Goal: Task Accomplishment & Management: Manage account settings

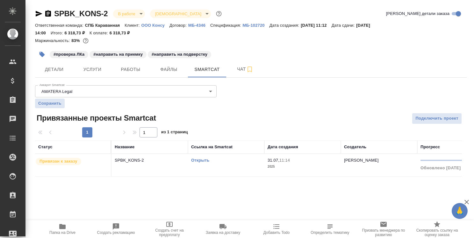
scroll to position [35, 0]
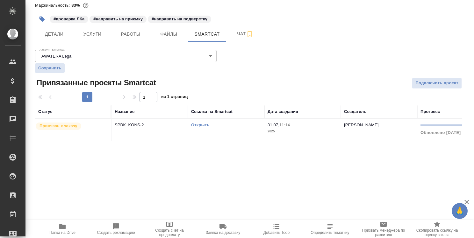
click at [135, 34] on span "Работы" at bounding box center [130, 34] width 31 height 8
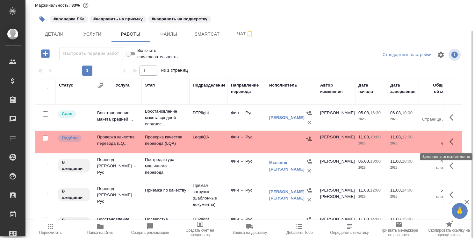
click at [449, 139] on icon "button" at bounding box center [453, 142] width 8 height 8
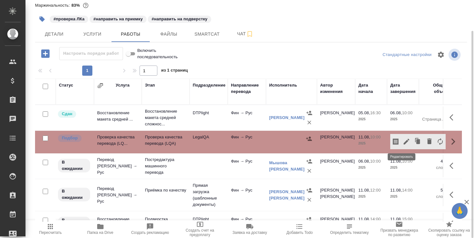
click at [404, 141] on icon "button" at bounding box center [407, 142] width 6 height 6
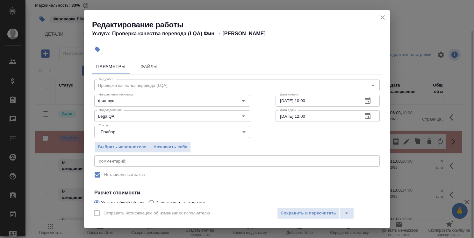
click at [197, 131] on body "🙏 .cls-1 fill:#fff; AWATERA [PERSON_NAME] Спецификации Заказы 0 Чаты Todo Проек…" at bounding box center [237, 119] width 474 height 238
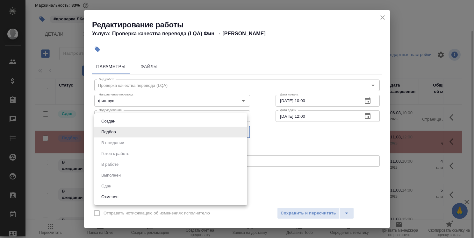
click at [198, 103] on div at bounding box center [237, 119] width 474 height 238
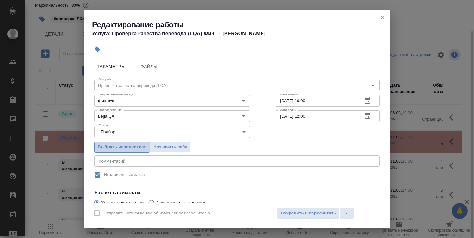
click at [133, 145] on span "Выбрать исполнителя" at bounding box center [122, 147] width 49 height 7
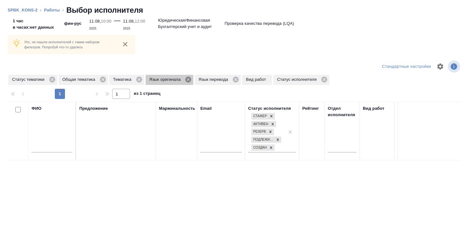
click at [187, 80] on icon at bounding box center [188, 79] width 7 height 7
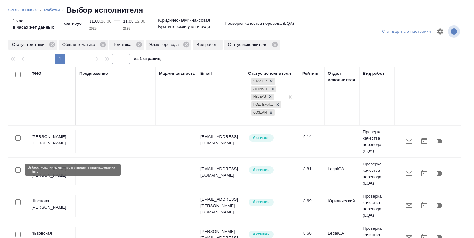
click at [17, 169] on input "checkbox" at bounding box center [17, 170] width 5 height 5
checkbox input "true"
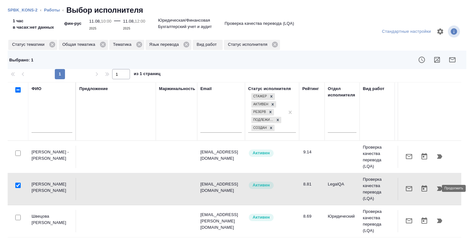
click at [436, 189] on icon "button" at bounding box center [440, 189] width 8 height 8
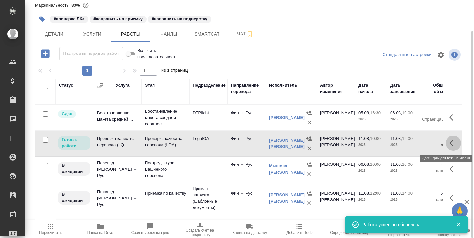
click at [449, 140] on icon "button" at bounding box center [451, 143] width 4 height 6
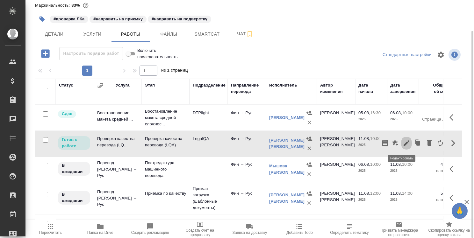
click at [404, 143] on icon "button" at bounding box center [407, 143] width 6 height 6
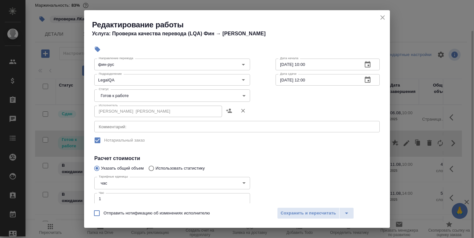
scroll to position [64, 0]
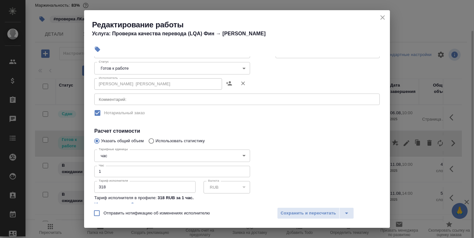
click at [159, 173] on input "1" at bounding box center [172, 171] width 156 height 11
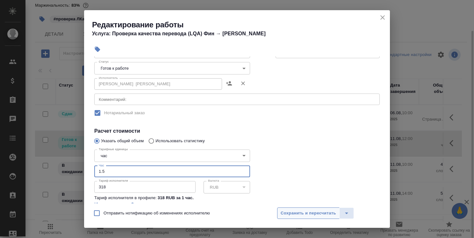
type input "1.5"
click at [315, 214] on span "Сохранить и пересчитать" at bounding box center [308, 213] width 55 height 7
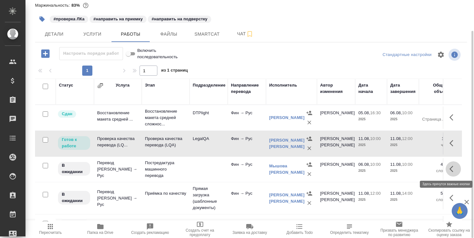
click at [449, 168] on icon "button" at bounding box center [453, 169] width 8 height 8
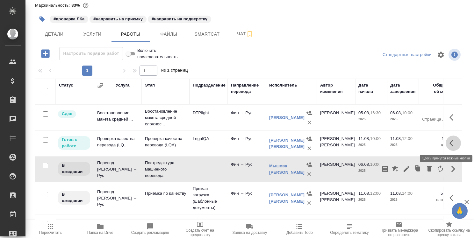
click at [449, 144] on icon "button" at bounding box center [453, 144] width 8 height 8
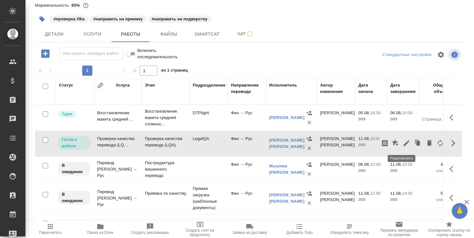
click at [403, 141] on icon "button" at bounding box center [407, 144] width 8 height 8
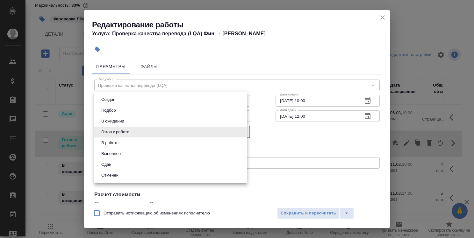
click at [195, 135] on body "🙏 .cls-1 fill:#fff; AWATERA [PERSON_NAME] Спецификации Заказы 0 Чаты Todo Проек…" at bounding box center [237, 119] width 474 height 238
click at [184, 162] on li "Сдан" at bounding box center [170, 164] width 153 height 11
type input "closed"
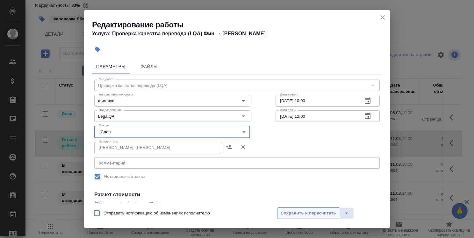
click at [305, 214] on span "Сохранить и пересчитать" at bounding box center [308, 213] width 55 height 7
